Goal: Task Accomplishment & Management: Use online tool/utility

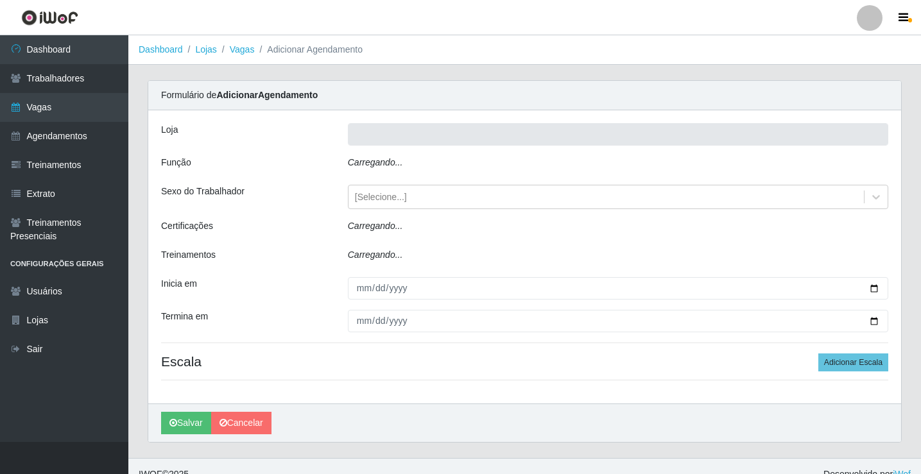
type input "Rede Econômico - Prata"
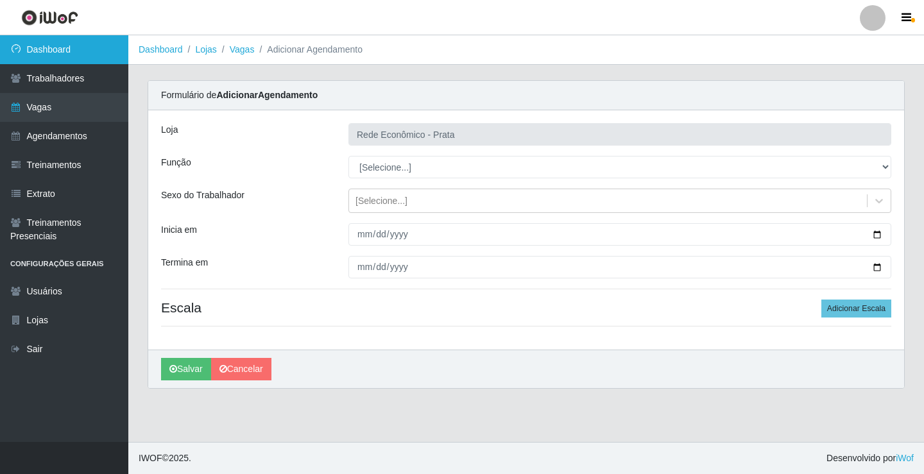
click at [72, 52] on link "Dashboard" at bounding box center [64, 49] width 128 height 29
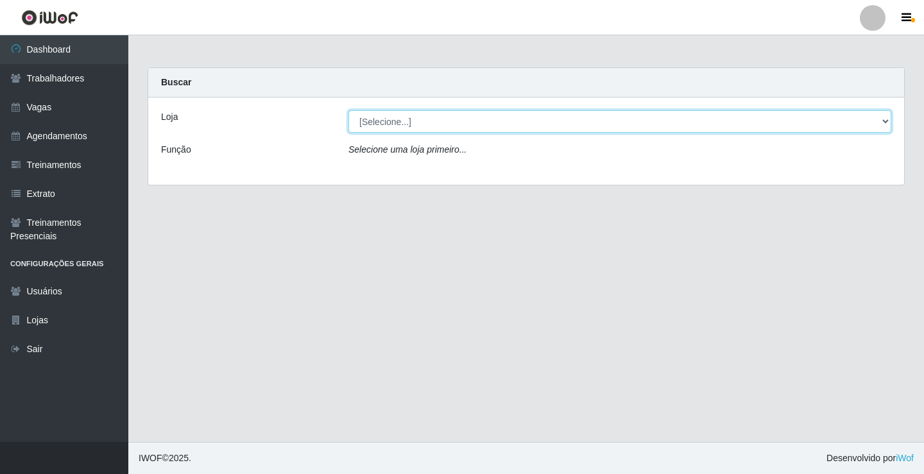
click at [885, 125] on select "[Selecione...] Rede Econômico - Prata" at bounding box center [620, 121] width 543 height 22
select select "192"
click at [349, 110] on select "[Selecione...] Rede Econômico - Prata" at bounding box center [620, 121] width 543 height 22
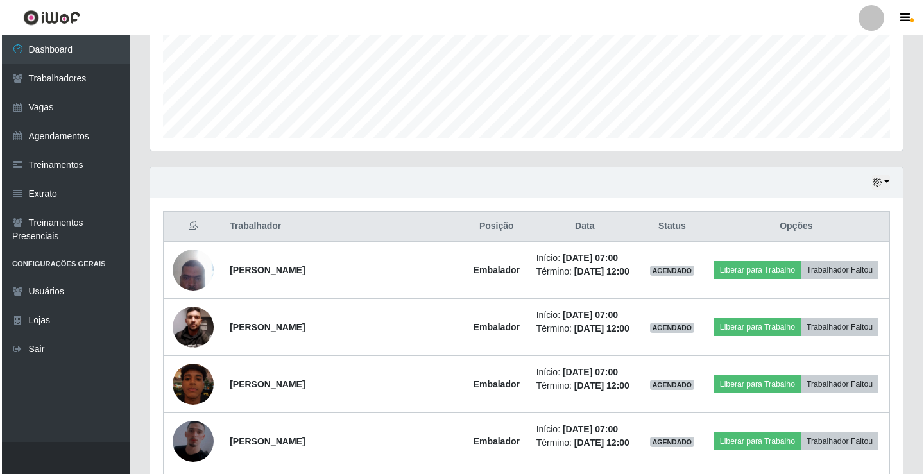
scroll to position [385, 0]
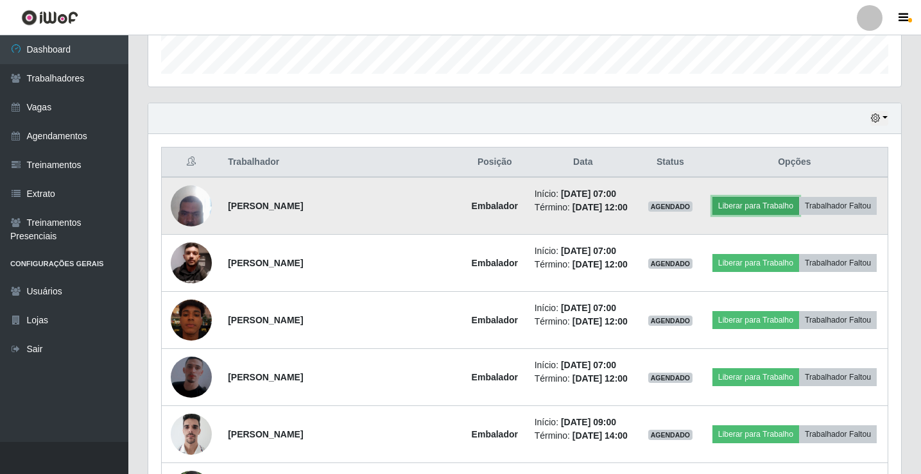
click at [784, 201] on button "Liberar para Trabalho" at bounding box center [756, 206] width 87 height 18
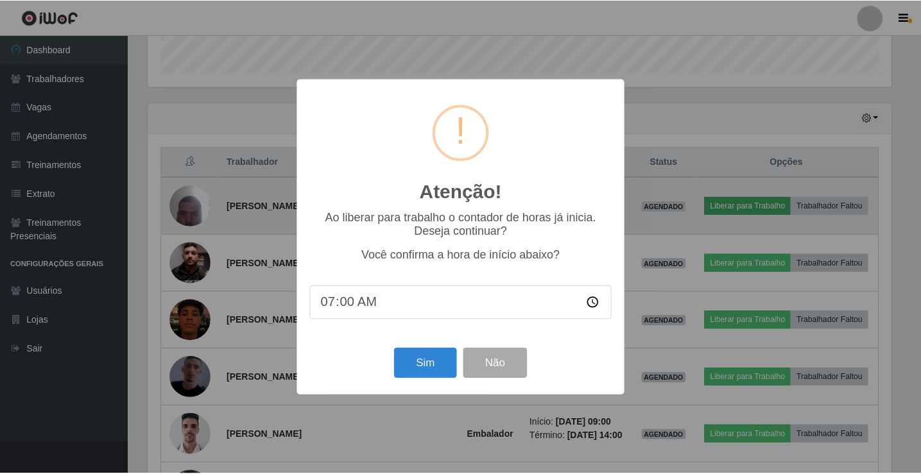
scroll to position [266, 747]
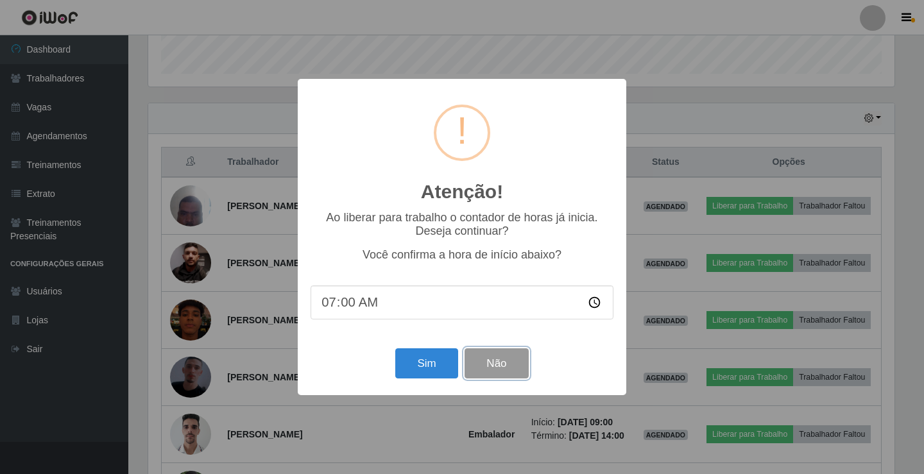
click at [491, 370] on button "Não" at bounding box center [497, 364] width 64 height 30
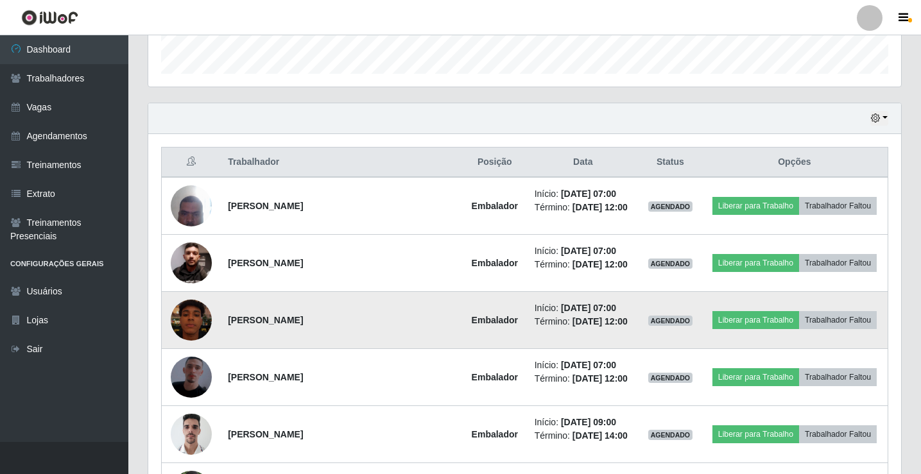
scroll to position [266, 753]
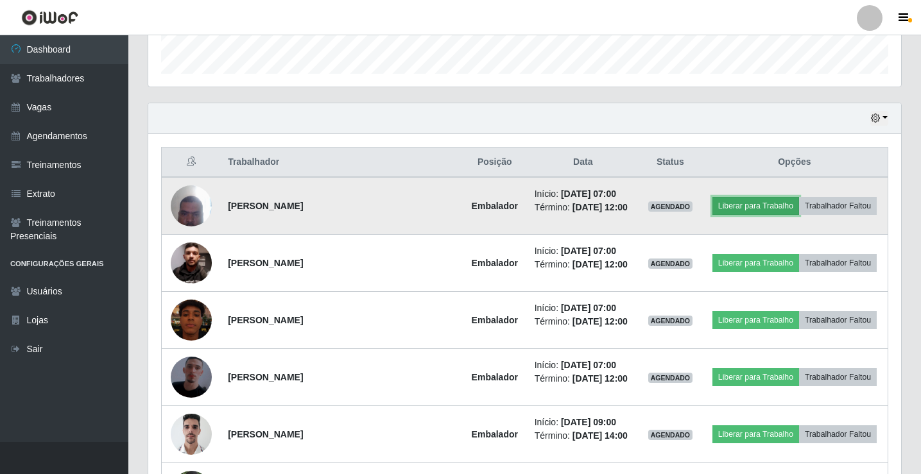
click at [790, 204] on button "Liberar para Trabalho" at bounding box center [756, 206] width 87 height 18
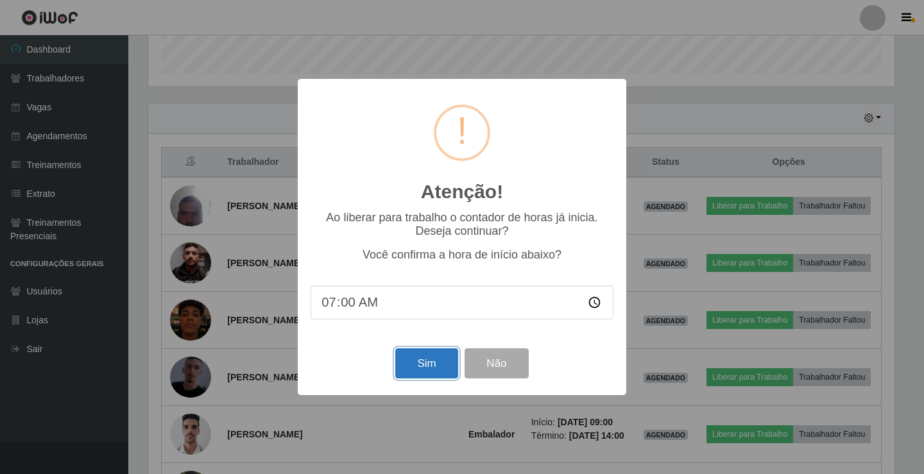
click at [428, 373] on button "Sim" at bounding box center [426, 364] width 62 height 30
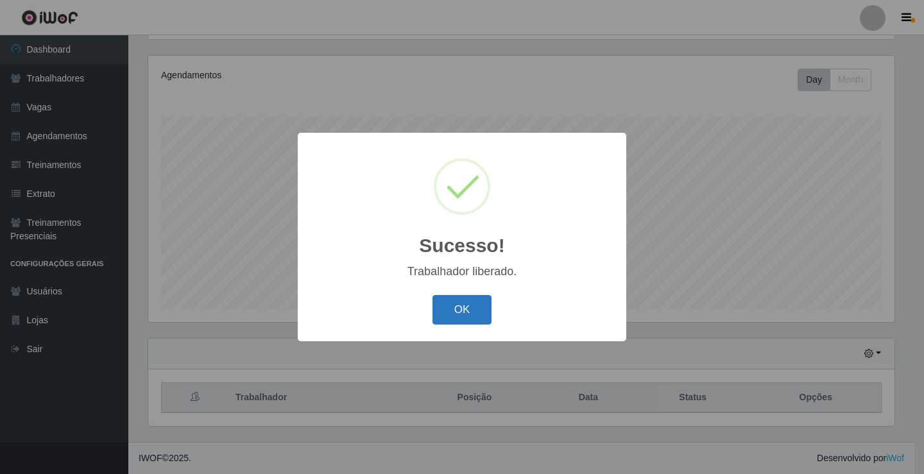
click at [476, 303] on button "OK" at bounding box center [463, 310] width 60 height 30
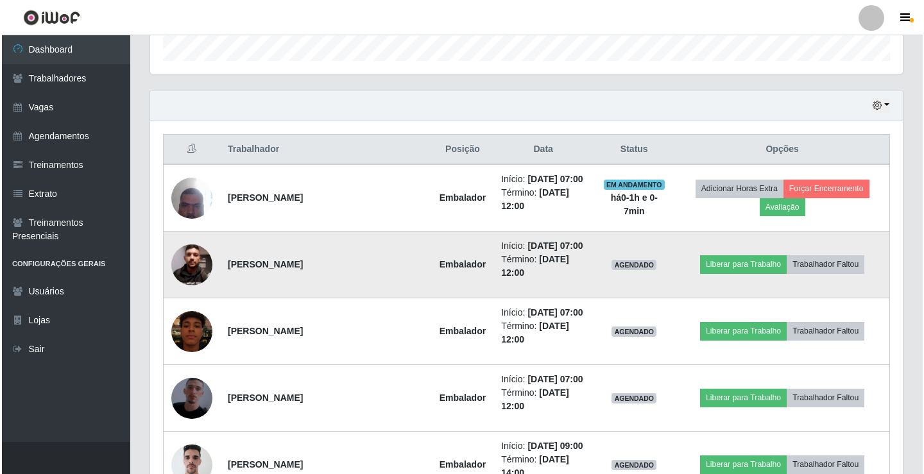
scroll to position [535, 0]
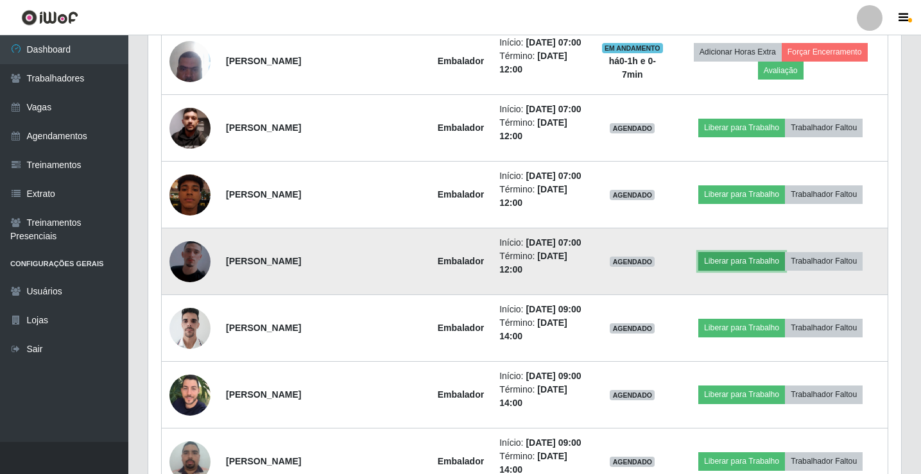
click at [751, 270] on button "Liberar para Trabalho" at bounding box center [741, 261] width 87 height 18
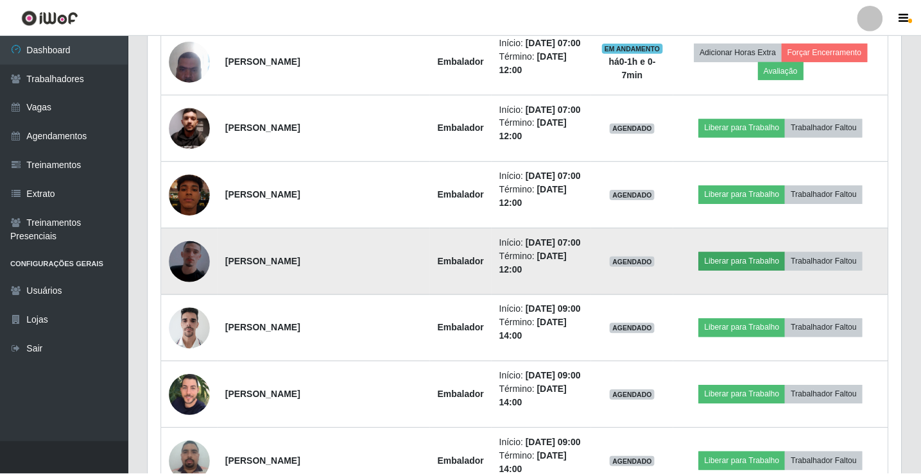
scroll to position [266, 747]
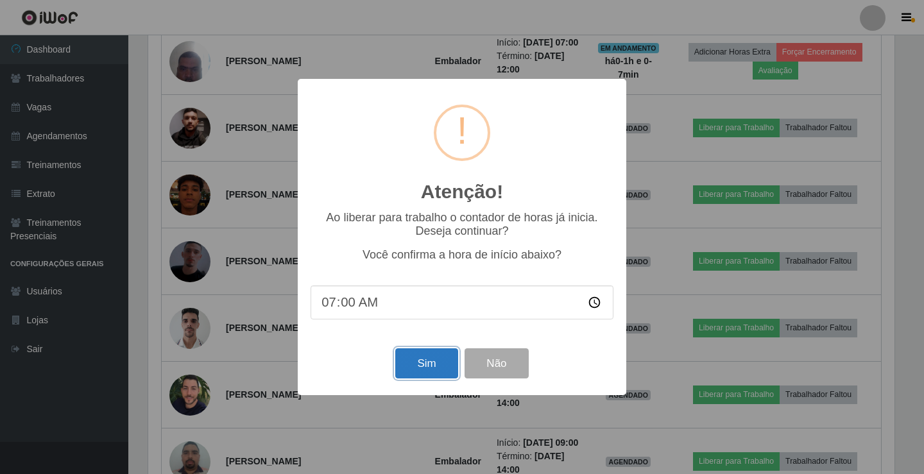
click at [429, 356] on button "Sim" at bounding box center [426, 364] width 62 height 30
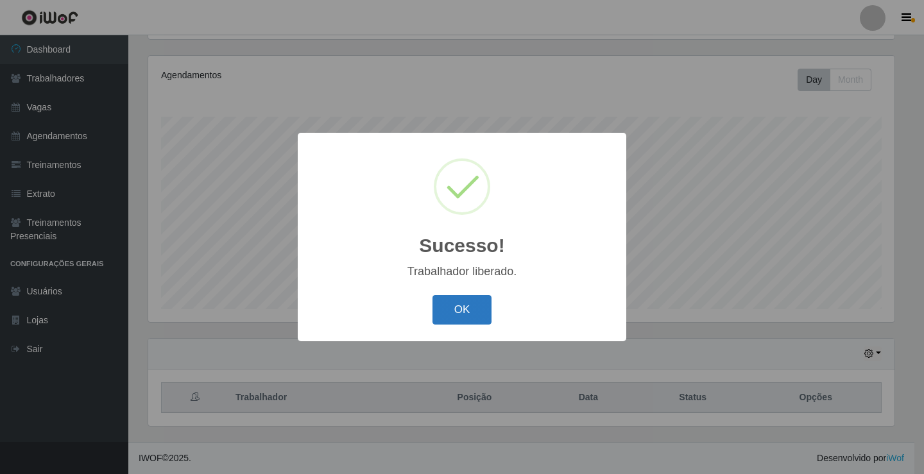
click at [483, 312] on button "OK" at bounding box center [463, 310] width 60 height 30
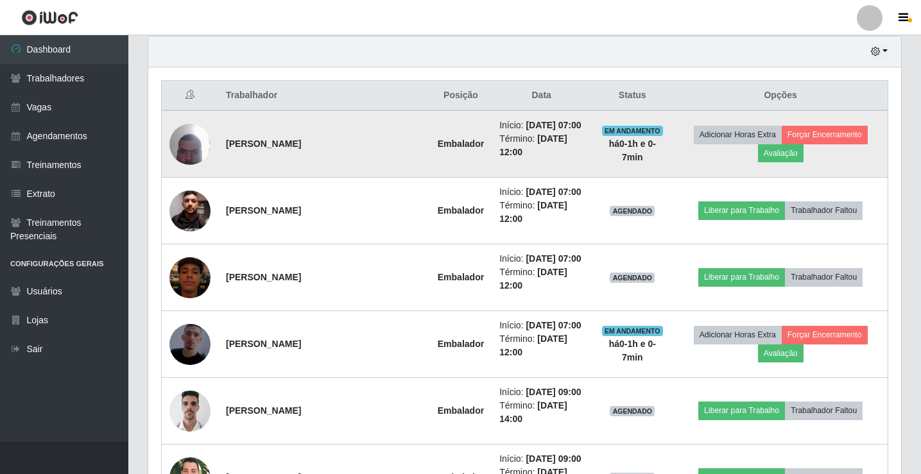
scroll to position [471, 0]
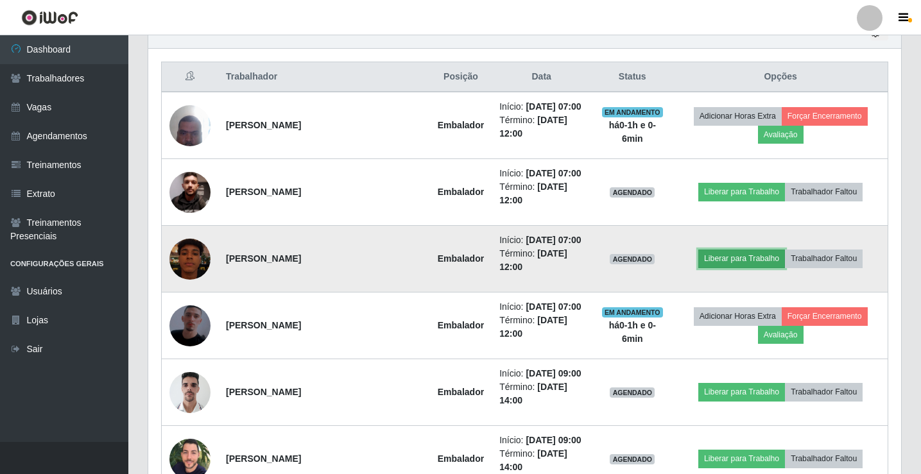
click at [731, 268] on button "Liberar para Trabalho" at bounding box center [741, 259] width 87 height 18
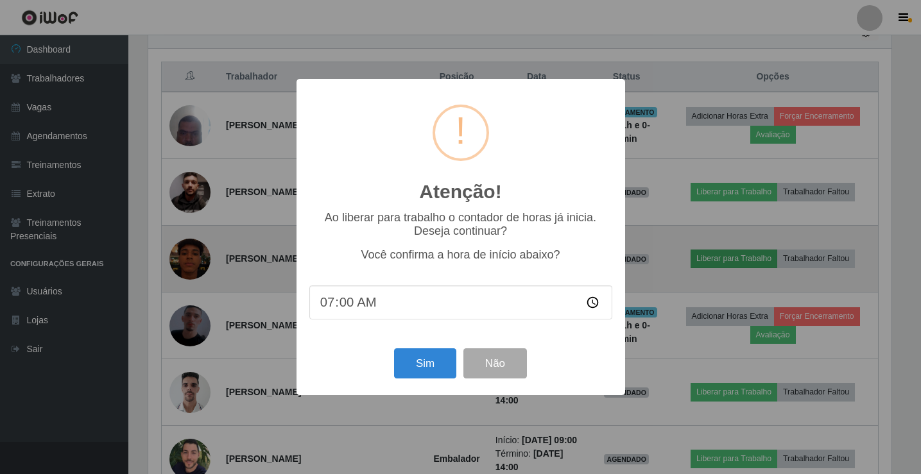
scroll to position [266, 747]
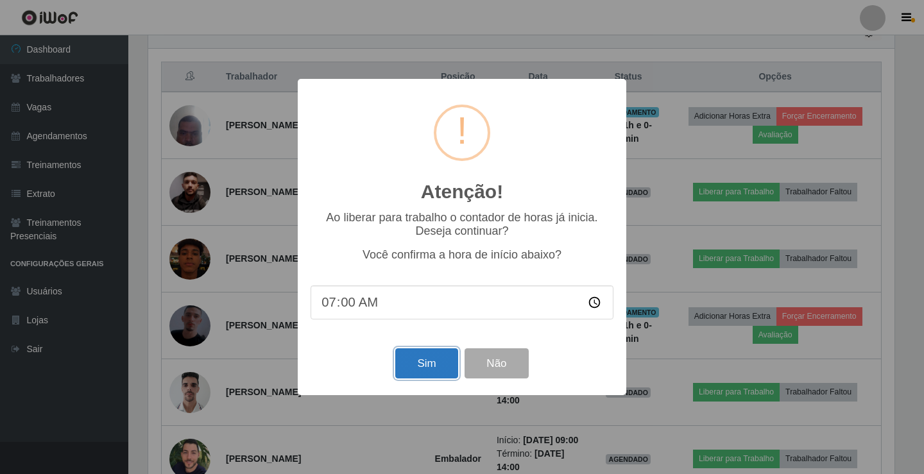
click at [446, 371] on button "Sim" at bounding box center [426, 364] width 62 height 30
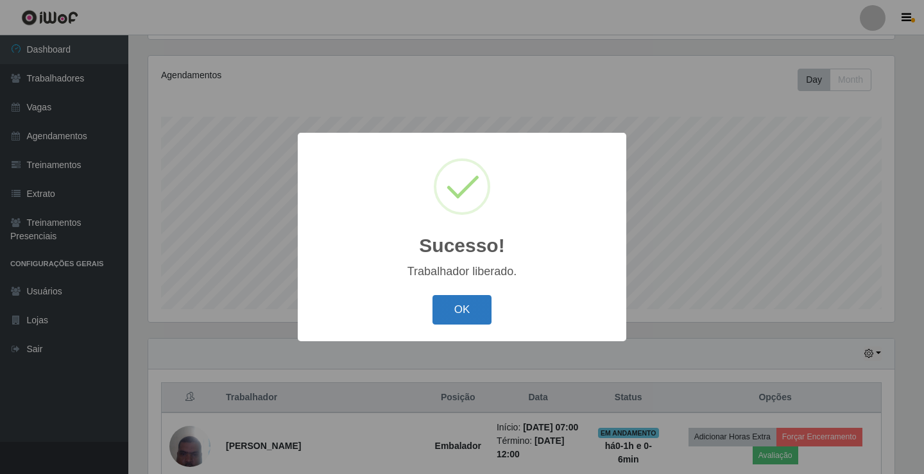
click at [472, 323] on button "OK" at bounding box center [463, 310] width 60 height 30
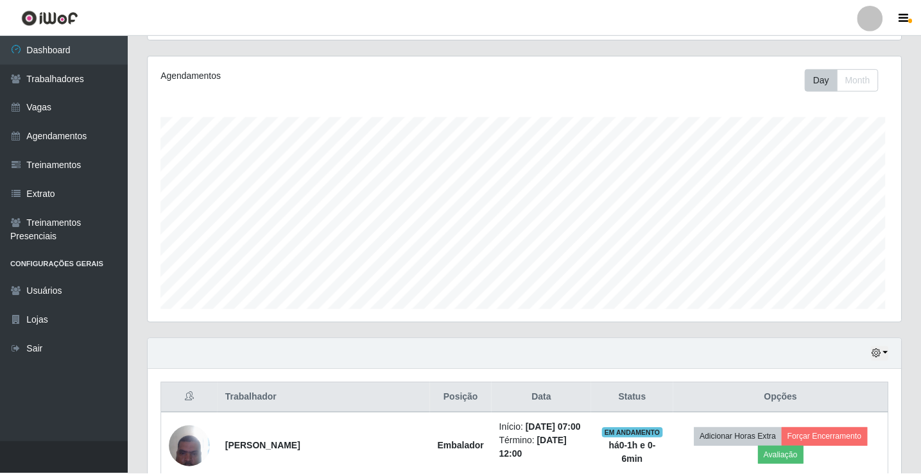
scroll to position [0, 0]
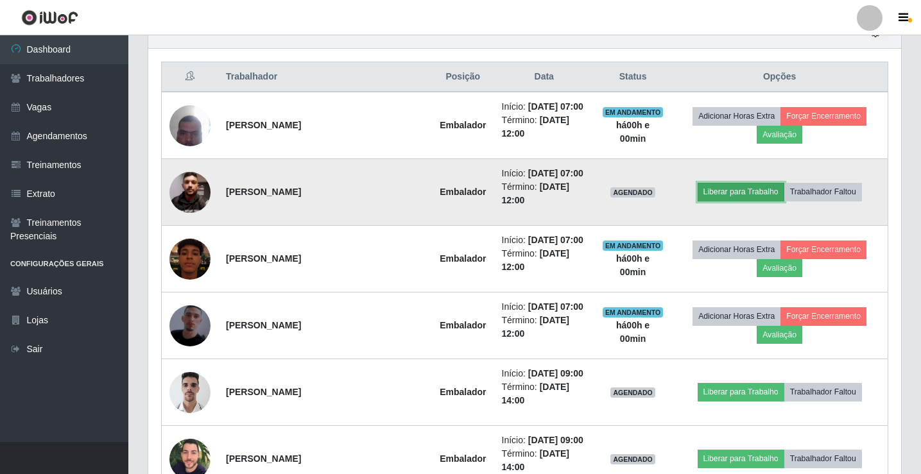
click at [753, 201] on button "Liberar para Trabalho" at bounding box center [741, 192] width 87 height 18
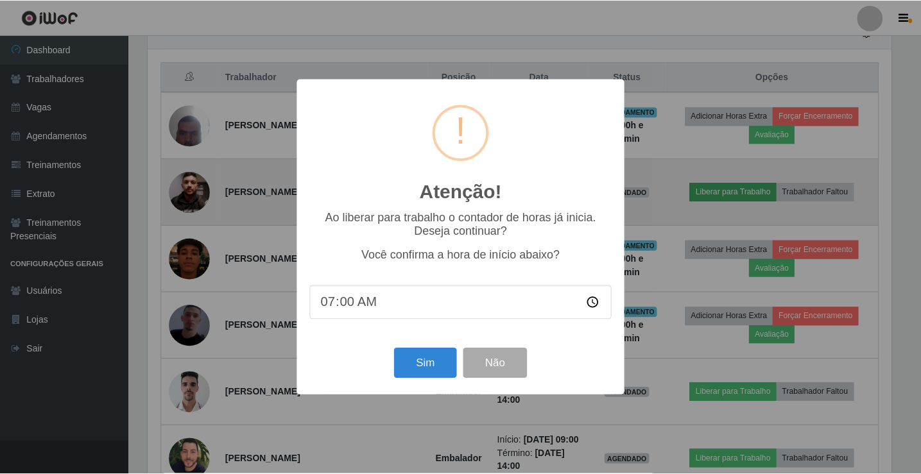
scroll to position [266, 747]
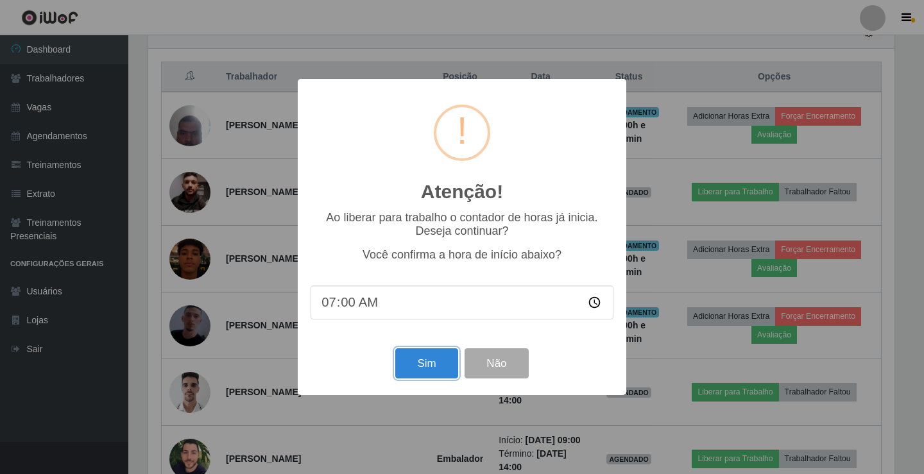
click at [404, 374] on button "Sim" at bounding box center [426, 364] width 62 height 30
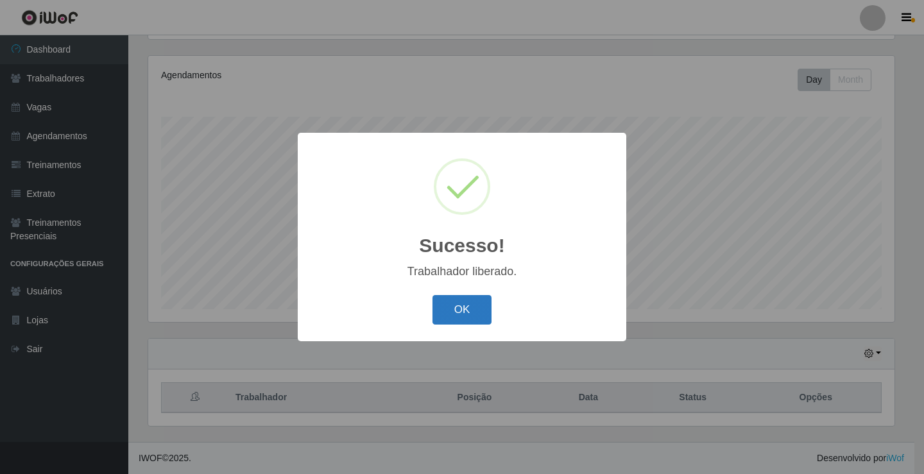
click at [454, 318] on button "OK" at bounding box center [463, 310] width 60 height 30
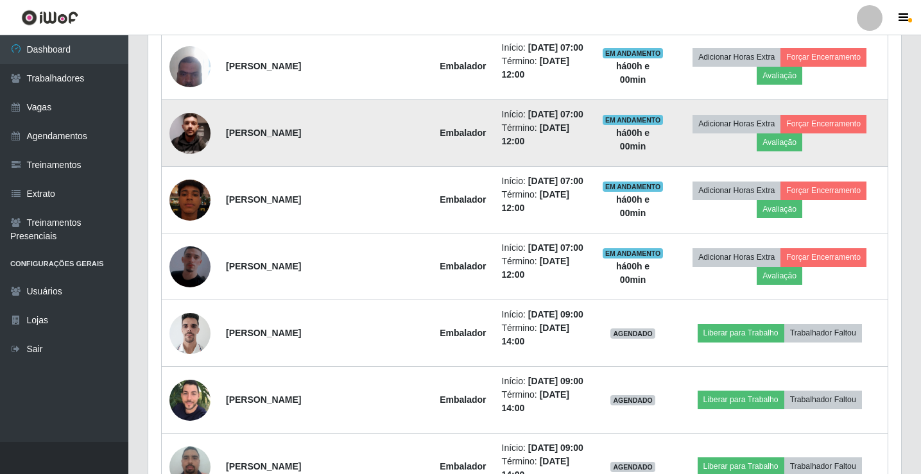
scroll to position [535, 0]
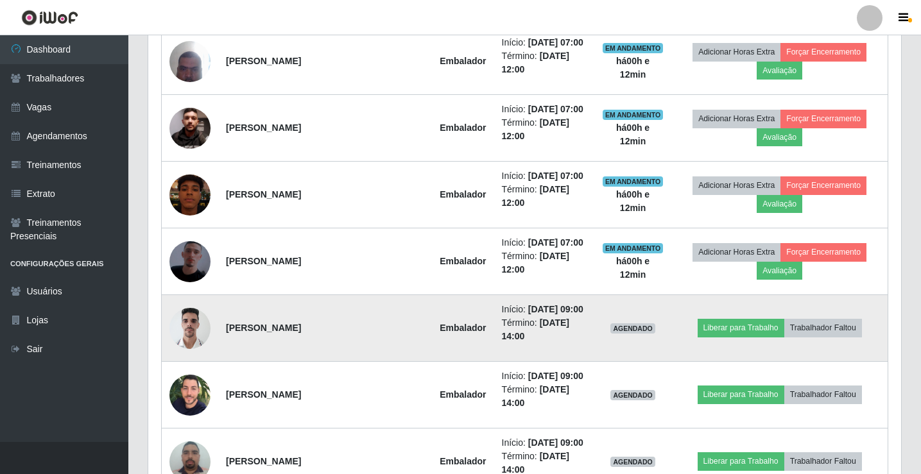
click at [711, 362] on td "Liberar para Trabalho Trabalhador Faltou" at bounding box center [780, 328] width 216 height 67
